Goal: Information Seeking & Learning: Learn about a topic

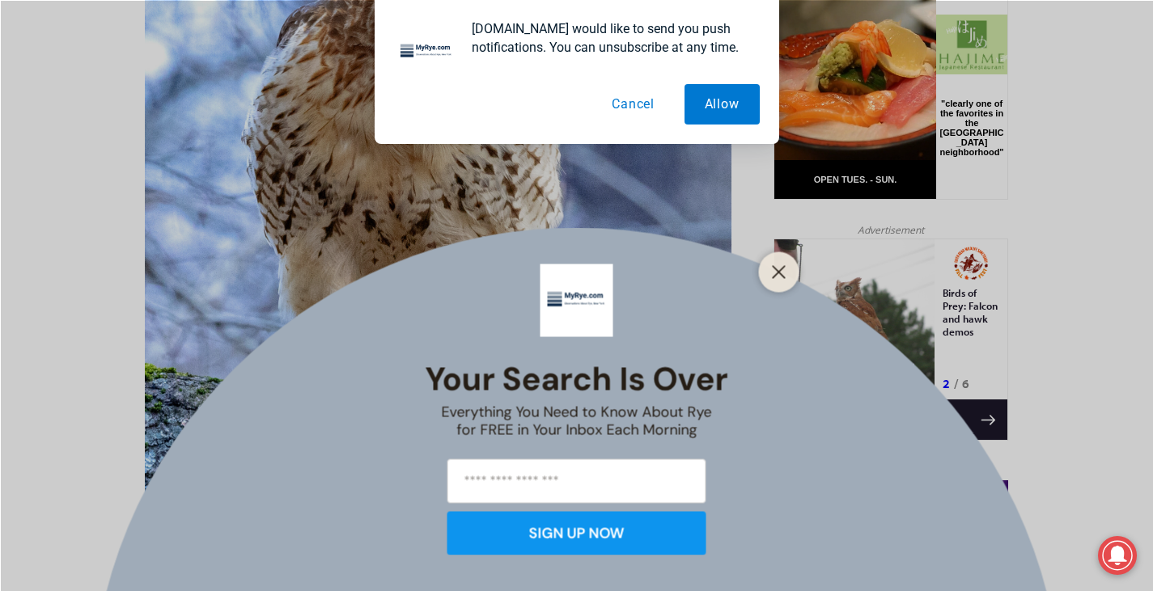
click at [621, 110] on button "Cancel" at bounding box center [632, 104] width 83 height 40
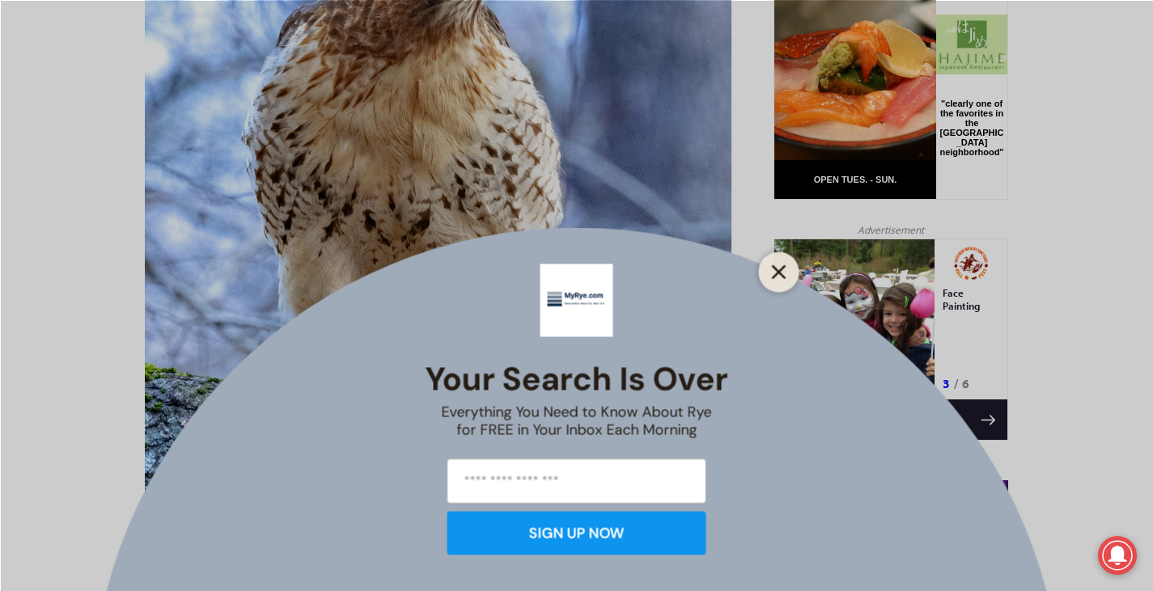
click at [773, 275] on icon "Close" at bounding box center [779, 272] width 15 height 15
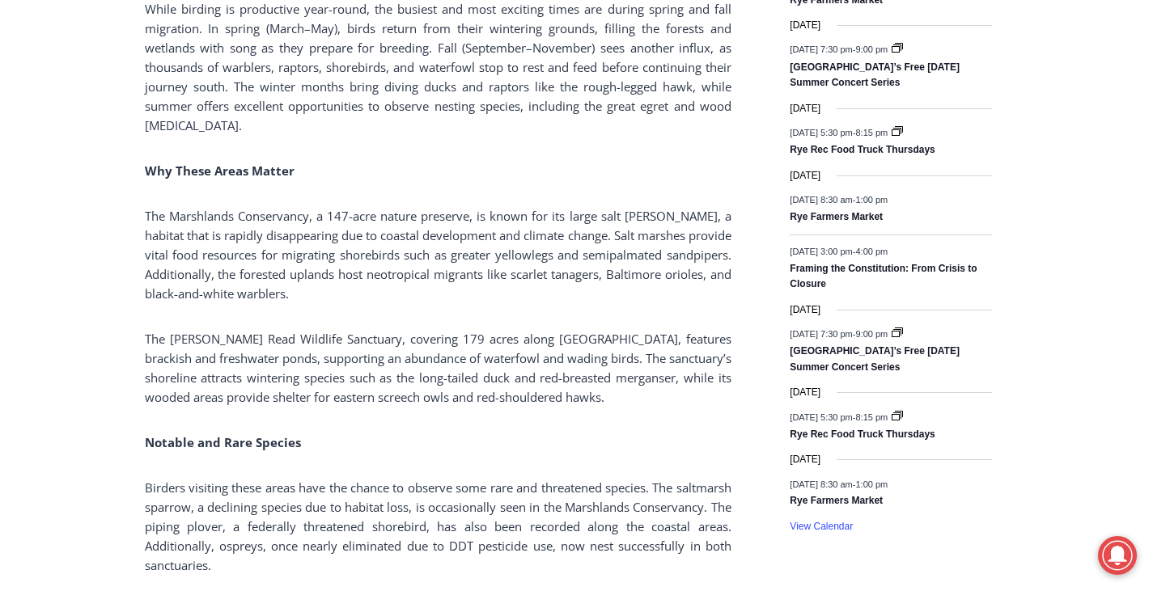
scroll to position [2314, 0]
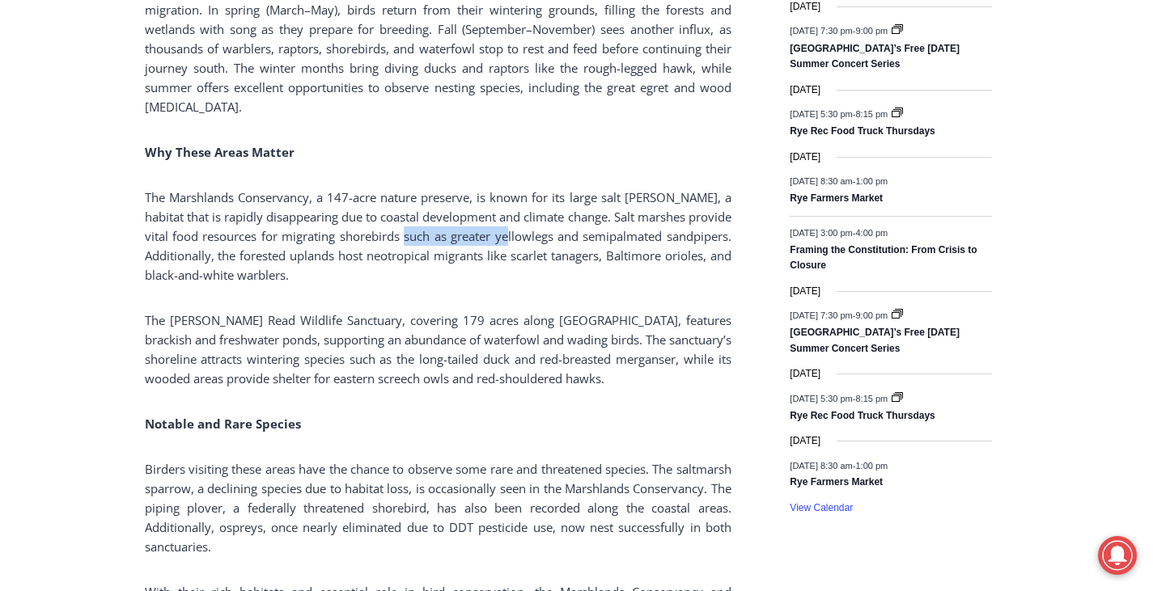
drag, startPoint x: 439, startPoint y: 203, endPoint x: 545, endPoint y: 205, distance: 106.0
click at [545, 205] on p "The Marshlands Conservancy, a 147-acre nature preserve, is known for its large …" at bounding box center [438, 236] width 587 height 97
copy p "greater yellowlegs"
drag, startPoint x: 581, startPoint y: 204, endPoint x: 727, endPoint y: 199, distance: 145.7
click at [727, 199] on p "The Marshlands Conservancy, a 147-acre nature preserve, is known for its large …" at bounding box center [438, 236] width 587 height 97
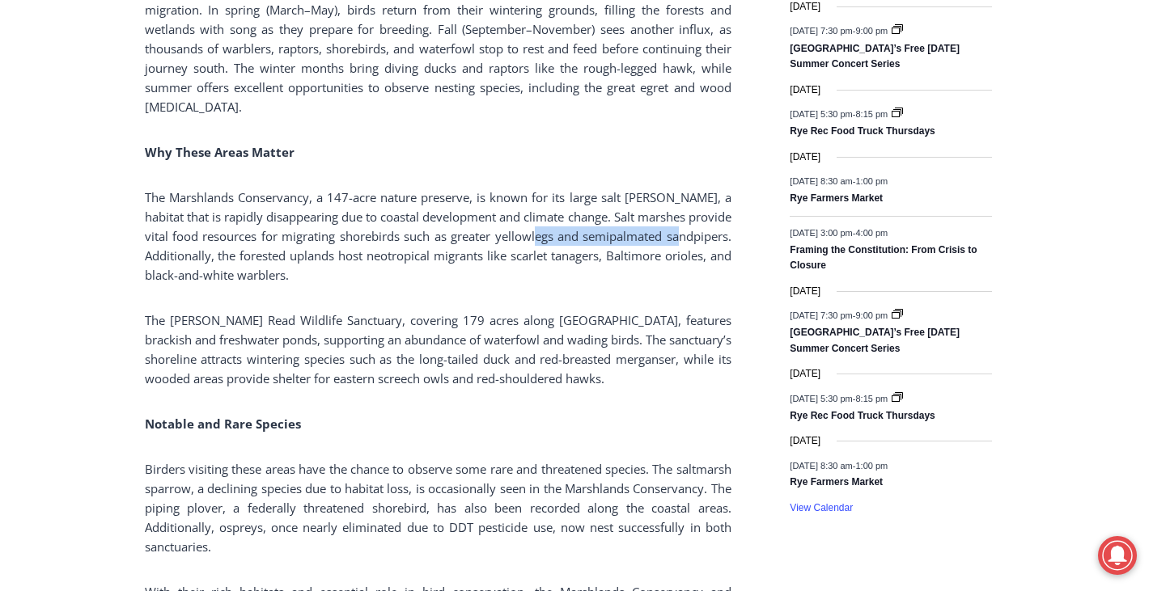
copy p "semipalmated sandpipers"
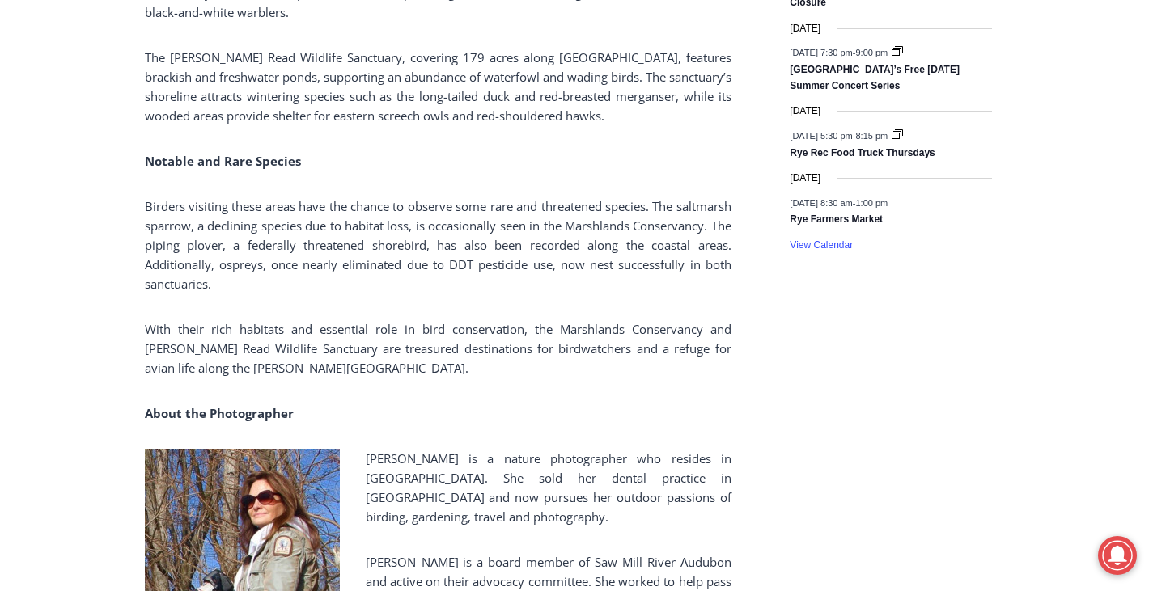
scroll to position [2638, 0]
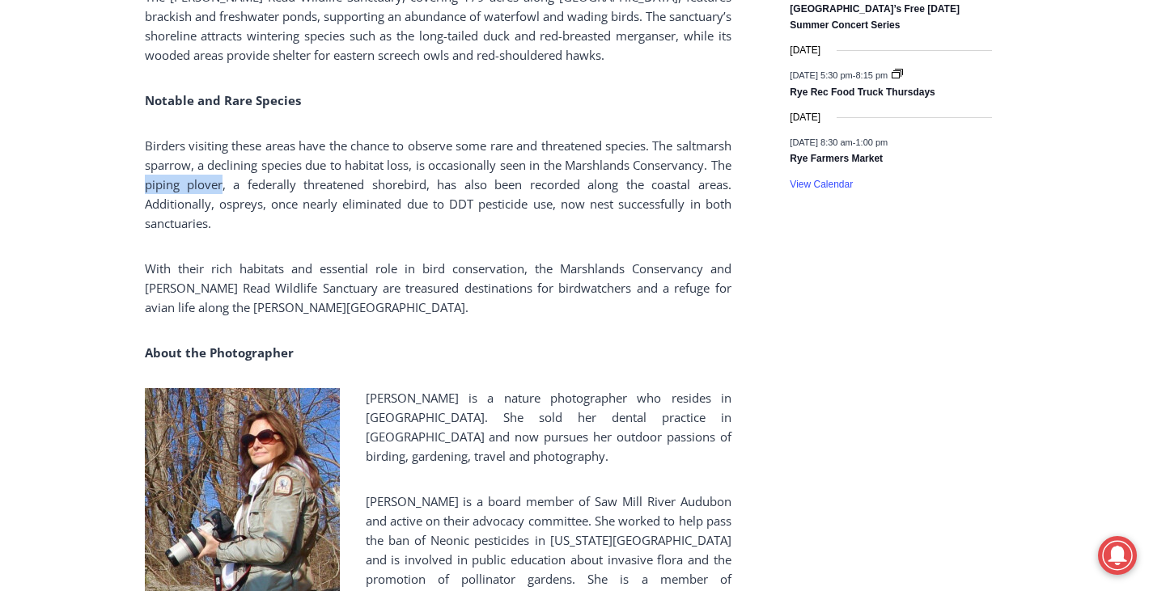
drag, startPoint x: 325, startPoint y: 150, endPoint x: 252, endPoint y: 150, distance: 72.8
click at [252, 150] on p "Birders visiting these areas have the chance to observe some rare and threatene…" at bounding box center [438, 184] width 587 height 97
copy p "piping plover"
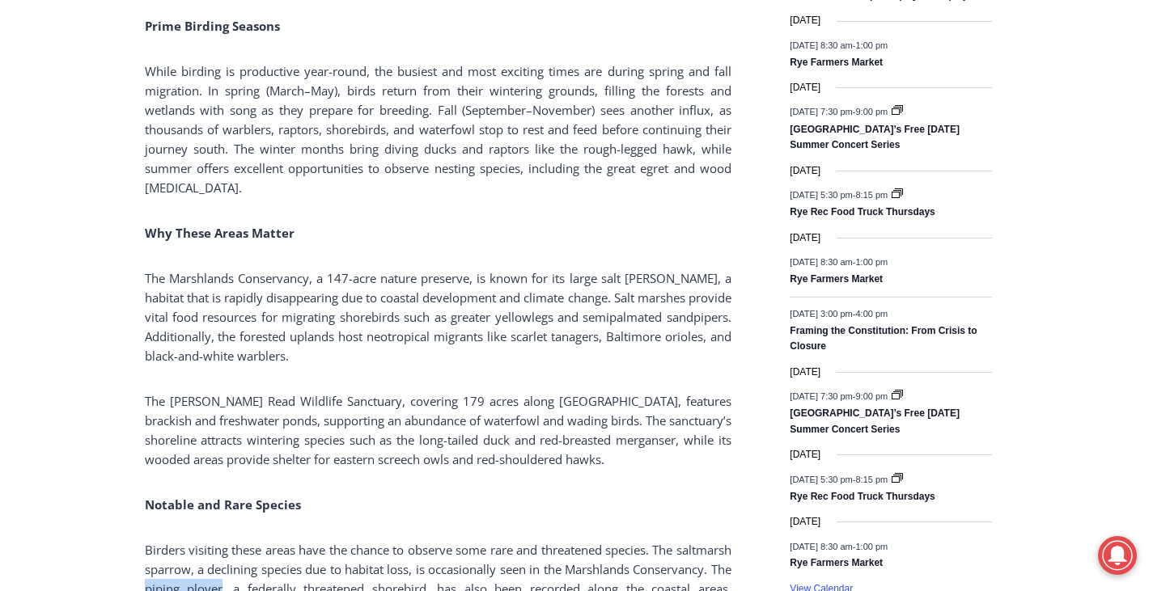
scroll to position [1829, 0]
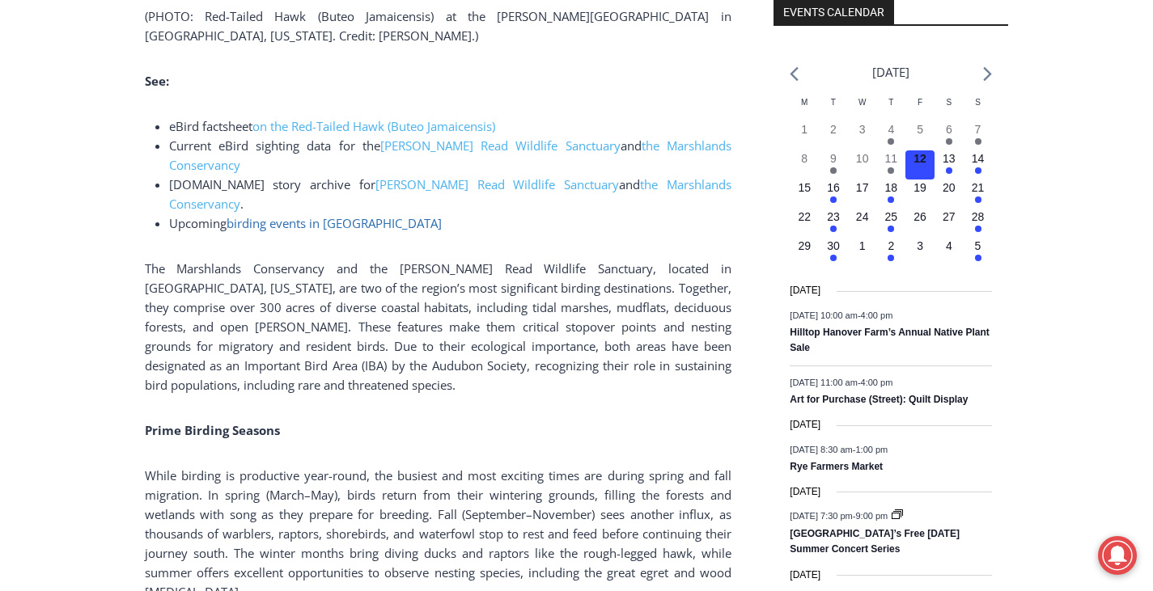
click at [307, 215] on link "birding events in [GEOGRAPHIC_DATA]" at bounding box center [334, 223] width 215 height 16
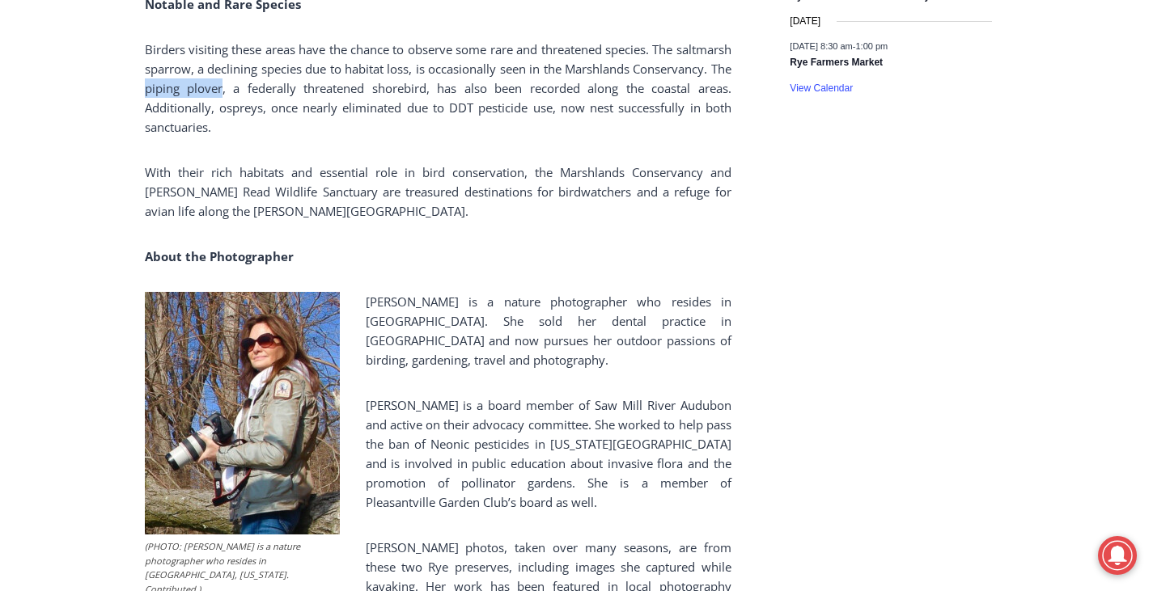
scroll to position [2880, 0]
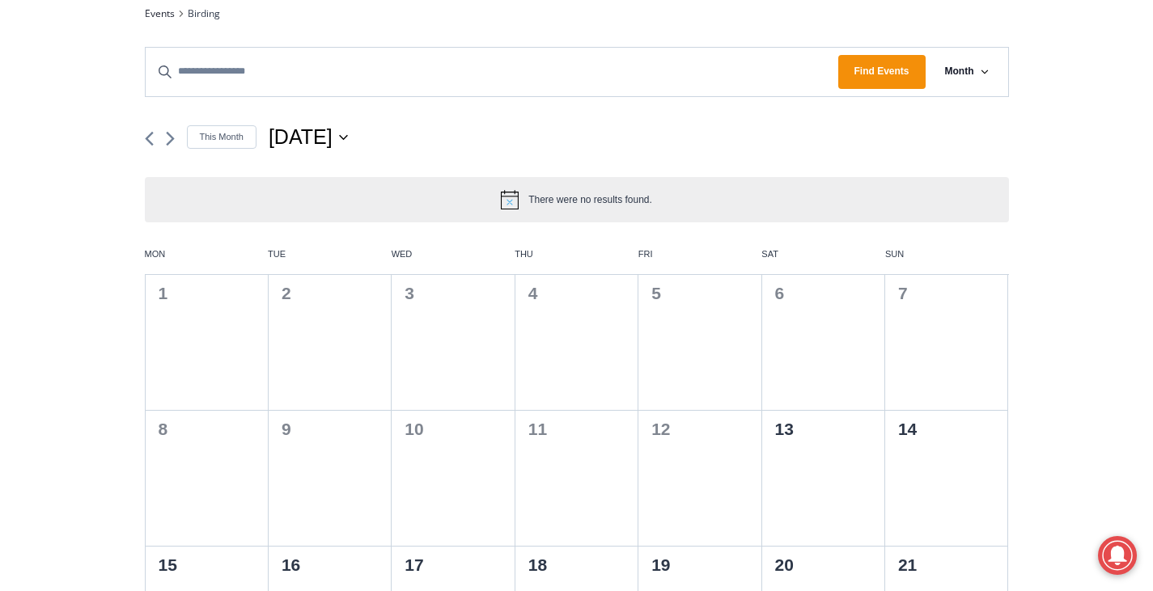
scroll to position [405, 0]
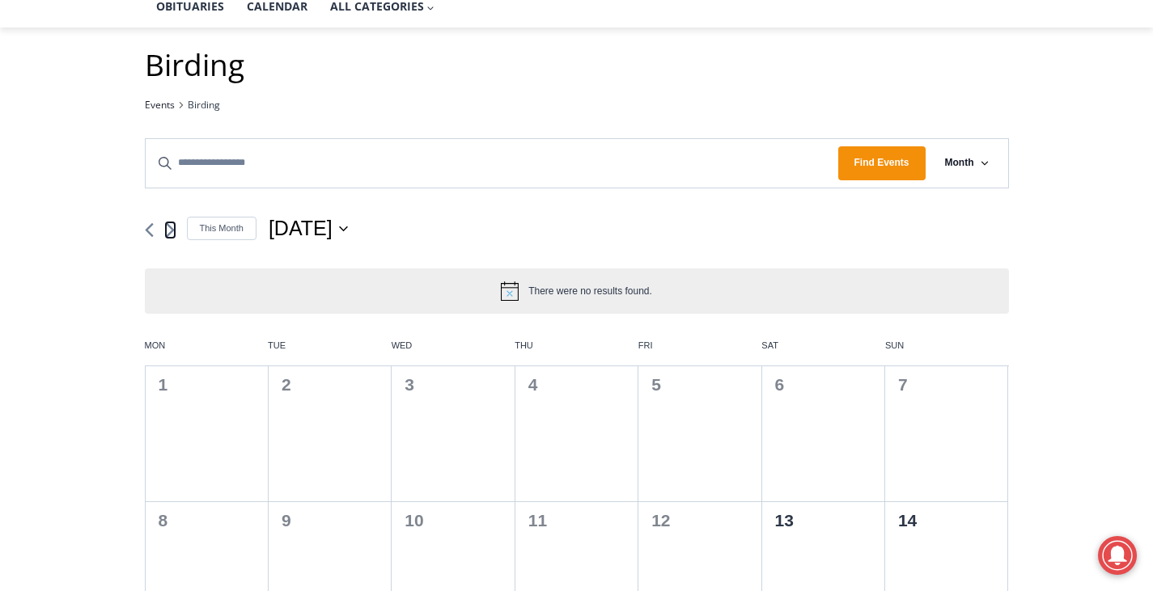
click at [170, 235] on icon "Next month" at bounding box center [170, 230] width 9 height 15
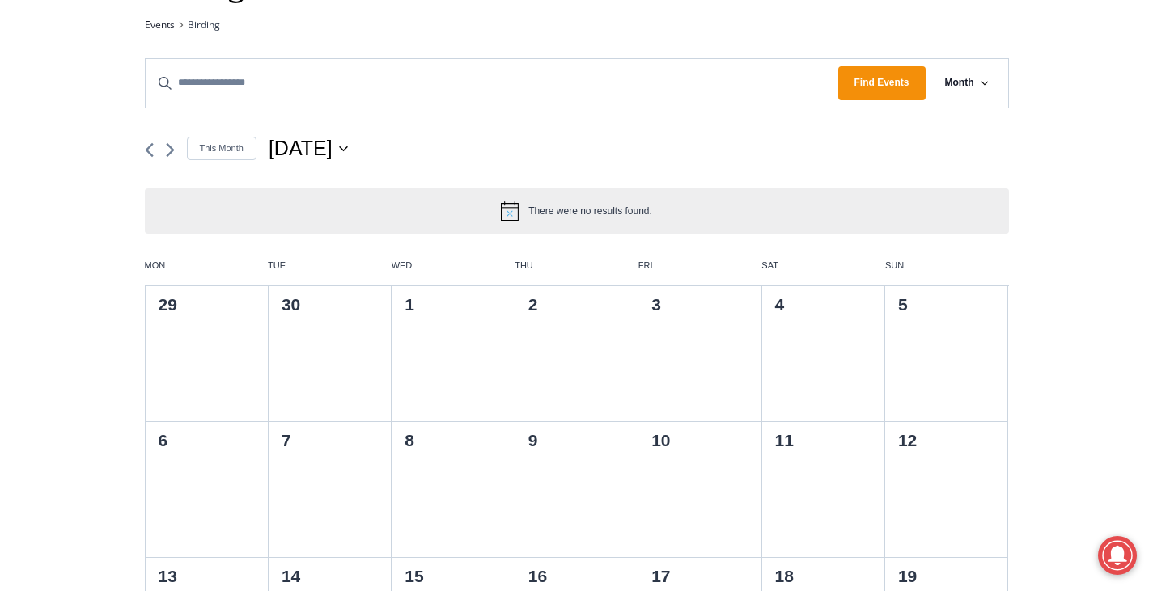
scroll to position [243, 0]
